Goal: Transaction & Acquisition: Subscribe to service/newsletter

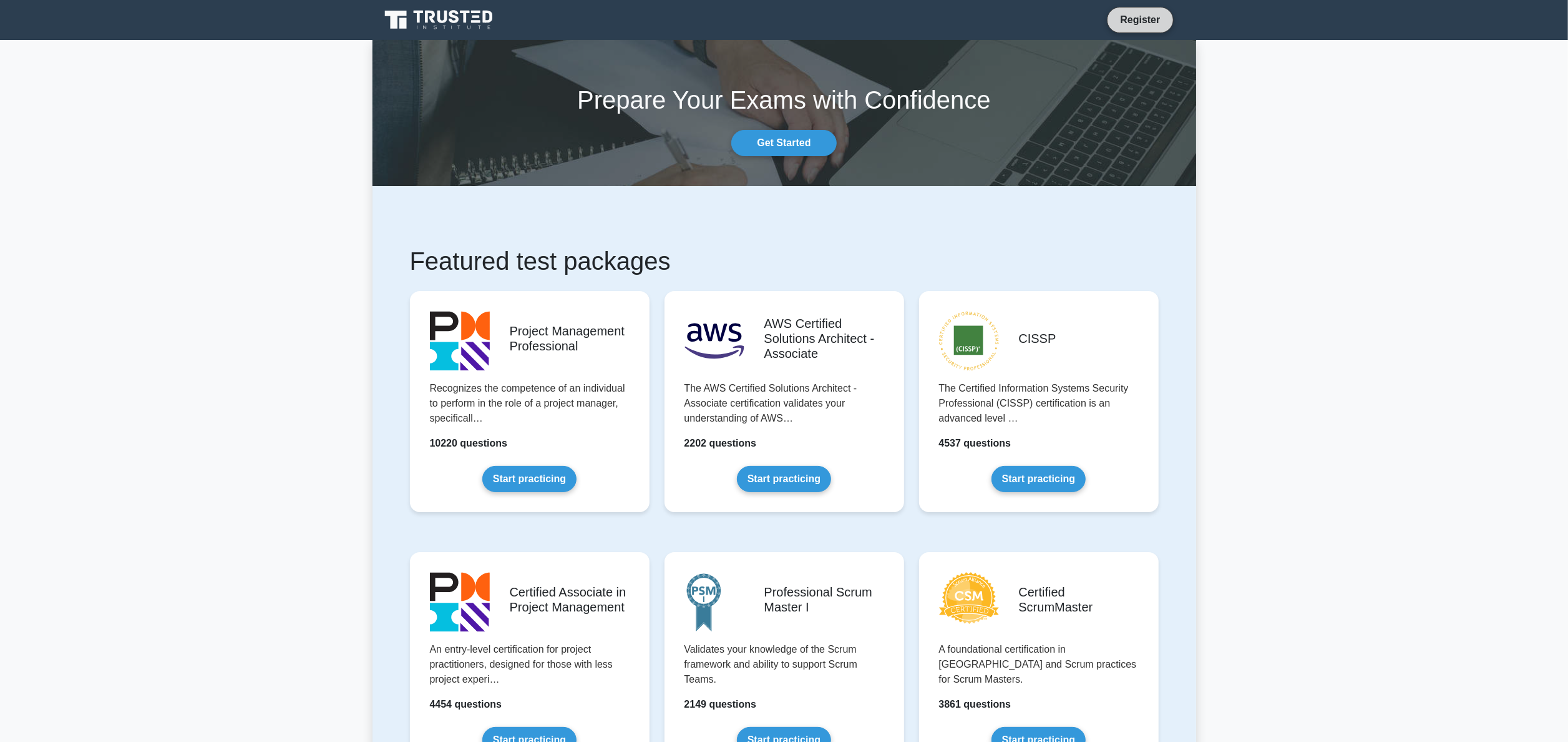
click at [1122, 24] on link "Register" at bounding box center [1140, 20] width 55 height 16
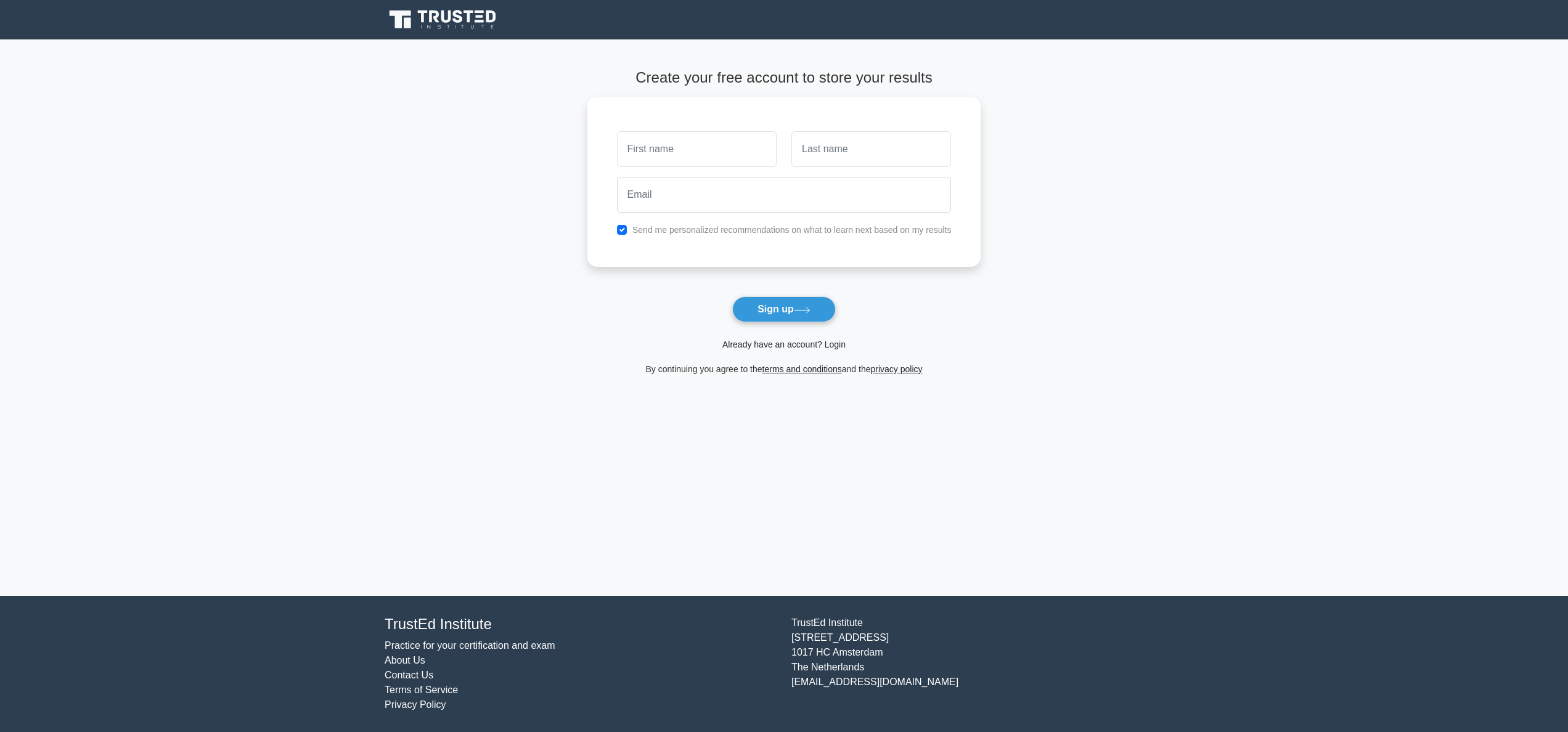
click at [773, 344] on link "Already have an account? Login" at bounding box center [784, 344] width 123 height 10
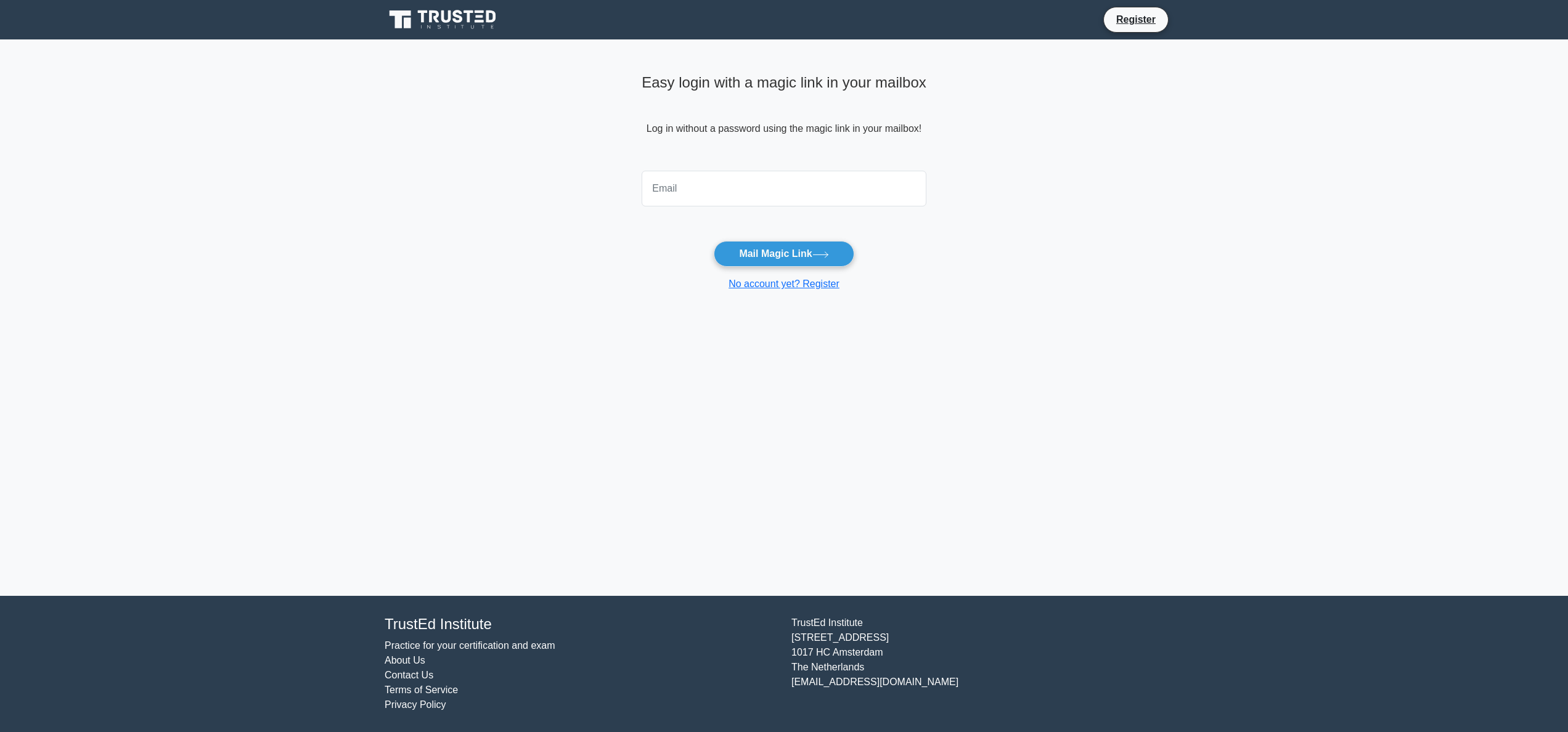
click at [732, 181] on input "email" at bounding box center [784, 188] width 284 height 36
type input "meenachhantyal51@gmail.com"
click at [790, 244] on button "Mail Magic Link" at bounding box center [784, 253] width 140 height 26
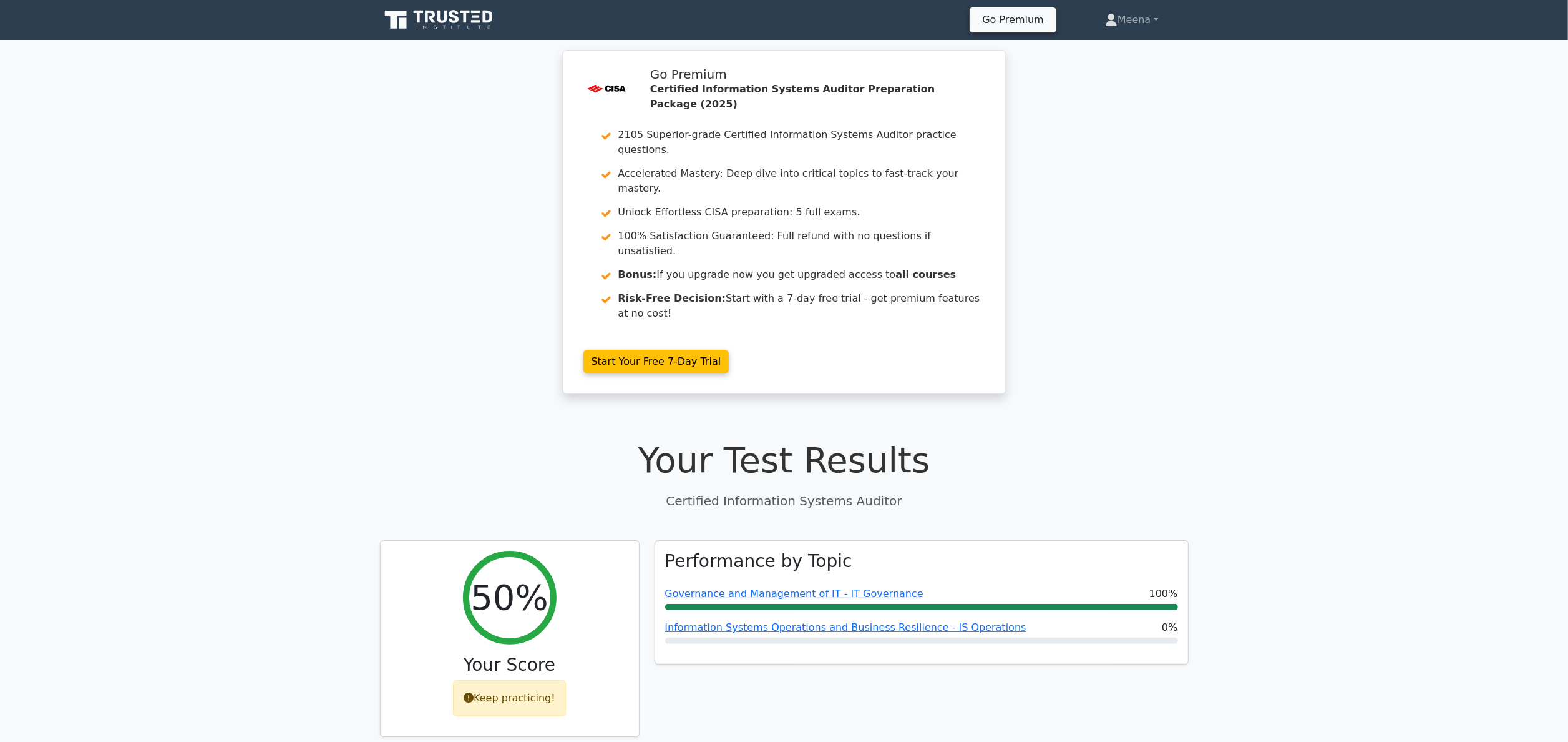
click at [1094, 491] on p "Certified Information Systems Auditor" at bounding box center [784, 500] width 809 height 19
click at [675, 347] on link "Start Your Free 7-Day Trial" at bounding box center [657, 359] width 146 height 24
